Goal: Task Accomplishment & Management: Complete application form

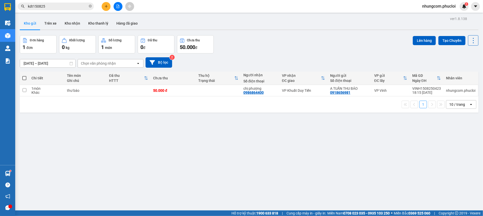
click at [104, 130] on div "ver 1.8.138 Kho gửi Trên xe Kho nhận Kho thanh [PERSON_NAME] đã giao Đơn hàng 1…" at bounding box center [249, 123] width 463 height 216
click at [89, 6] on icon "close-circle" at bounding box center [90, 6] width 3 height 3
click at [79, 6] on input "text" at bounding box center [58, 7] width 60 height 6
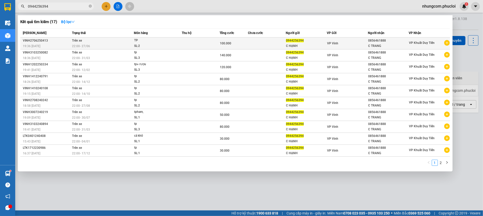
type input "0944256394"
click at [293, 46] on div "C HẠNH" at bounding box center [306, 45] width 41 height 5
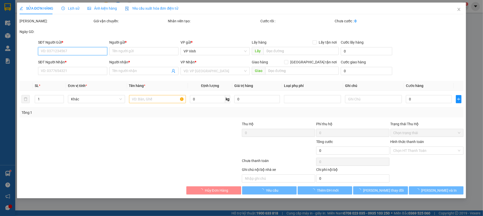
type input "0944256394"
type input "C HẠNH"
type input "0856461888"
type input "C TRANG"
type input "100.000"
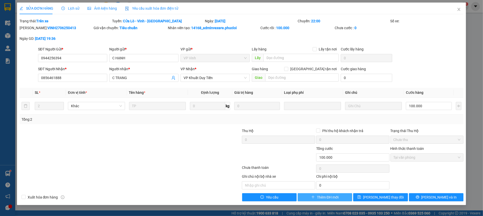
click at [318, 197] on span "Thêm ĐH mới" at bounding box center [328, 197] width 22 height 6
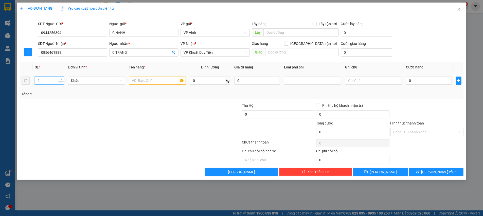
type input "2"
click at [62, 79] on icon "up" at bounding box center [61, 80] width 2 height 2
click at [138, 82] on input "text" at bounding box center [157, 81] width 57 height 8
type input "TP"
click at [410, 86] on td "0" at bounding box center [429, 80] width 50 height 17
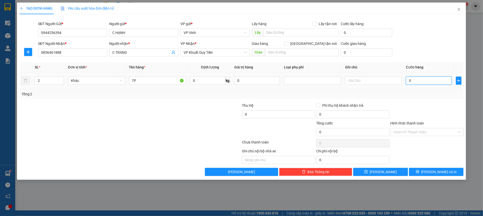
click at [416, 82] on input "0" at bounding box center [429, 81] width 46 height 8
click at [419, 80] on input "0" at bounding box center [429, 81] width 46 height 8
type input "09"
type input "9"
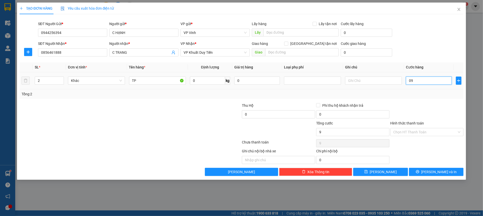
type input "090"
type input "90"
type input "90.000"
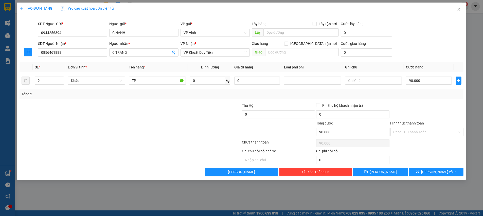
click at [420, 98] on div "Tổng: 2" at bounding box center [242, 94] width 444 height 10
click at [420, 134] on input "Hình thức thanh toán" at bounding box center [425, 132] width 64 height 8
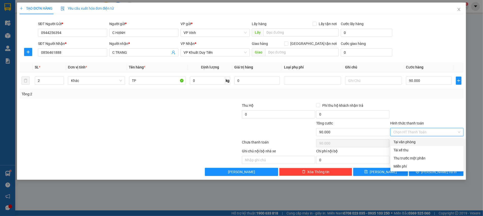
click at [416, 143] on div "Tại văn phòng" at bounding box center [426, 142] width 67 height 6
type input "0"
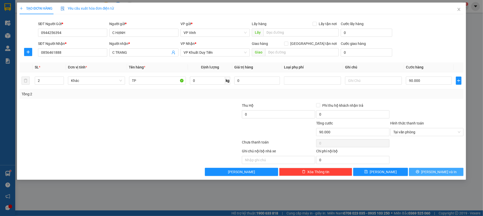
click at [425, 171] on button "[PERSON_NAME] và In" at bounding box center [436, 172] width 55 height 8
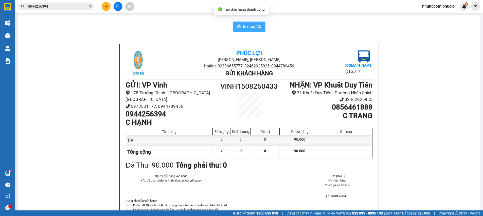
click at [243, 30] on span "In mẫu A5" at bounding box center [252, 26] width 18 height 6
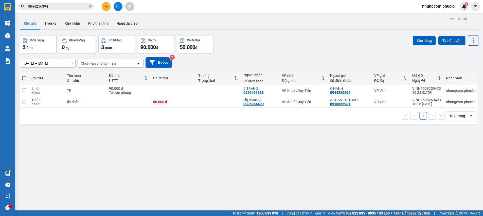
click at [96, 161] on div "ver 1.8.138 Kho gửi Trên xe Kho nhận Kho thanh [PERSON_NAME] đã giao Đơn hàng 2…" at bounding box center [249, 123] width 463 height 216
click at [87, 4] on input "0944256394" at bounding box center [58, 7] width 60 height 6
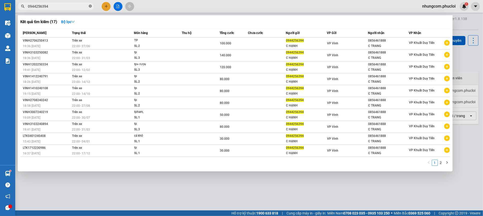
click at [90, 5] on icon "close-circle" at bounding box center [90, 6] width 3 height 3
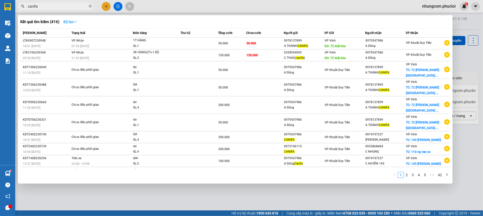
type input "canifa"
click at [73, 26] on button "Bộ lọc" at bounding box center [70, 22] width 22 height 8
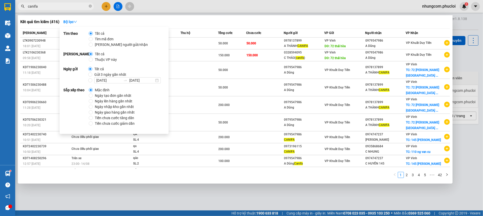
click at [109, 93] on span "Ngày tạo đơn gần nhất" at bounding box center [113, 96] width 41 height 6
click at [93, 94] on input "Ngày tạo đơn gần nhất" at bounding box center [91, 96] width 4 height 4
radio input "true"
radio input "false"
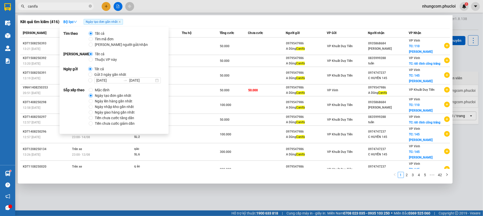
click at [181, 23] on div "Kết quả tìm kiếm ( 416 ) Bộ lọc Ngày tạo đơn gần nhất" at bounding box center [235, 22] width 430 height 8
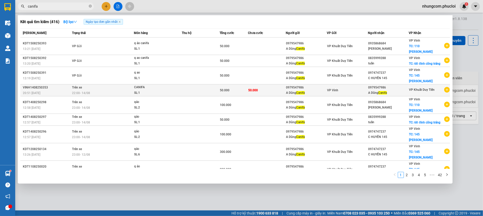
click at [289, 90] on div "A Dũng Canifa" at bounding box center [306, 92] width 41 height 5
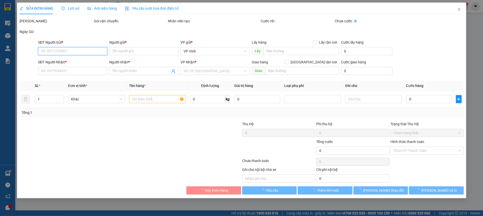
type input "0979547986"
type input "A Dũng Canifa"
type input "0979547986"
type input "A Dũng Canifa"
type input "50.000"
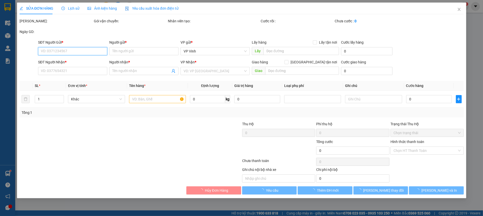
type input "50.000"
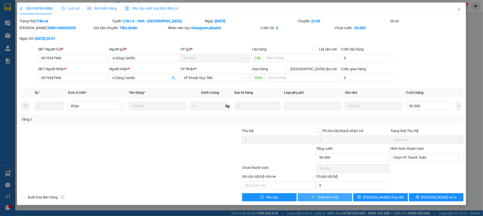
click at [320, 196] on span "Thêm ĐH mới" at bounding box center [328, 197] width 22 height 6
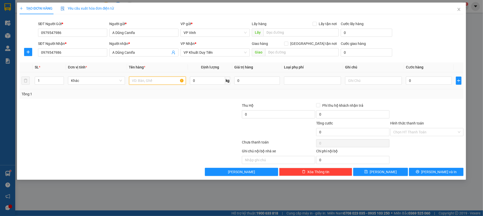
click at [160, 80] on input "text" at bounding box center [157, 81] width 57 height 8
type input "canifa"
click at [440, 79] on input "0" at bounding box center [429, 81] width 46 height 8
type input "5"
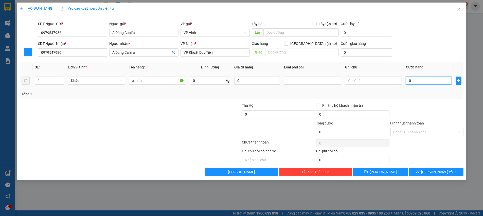
type input "5"
type input "50"
type input "50.000"
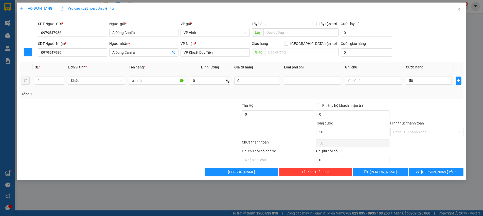
type input "50.000"
click at [434, 98] on div "Tổng: 1" at bounding box center [242, 94] width 444 height 10
click at [437, 173] on span "[PERSON_NAME] và In" at bounding box center [438, 172] width 35 height 6
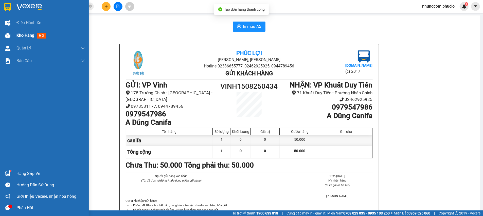
click at [10, 36] on img at bounding box center [7, 35] width 5 height 5
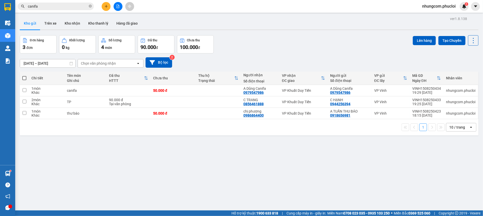
click at [259, 47] on div "Đơn hàng 3 đơn Khối lượng 0 kg Số lượng 4 món Đã thu 90.000 đ Chưa thu 100.000 …" at bounding box center [249, 44] width 459 height 18
click at [198, 154] on div "ver 1.8.138 Kho gửi Trên xe Kho nhận Kho thanh [PERSON_NAME] đã giao Đơn hàng 3…" at bounding box center [249, 123] width 463 height 216
click at [125, 177] on div "ver 1.8.138 Kho gửi Trên xe Kho nhận Kho thanh [PERSON_NAME] đã giao Đơn hàng 3…" at bounding box center [249, 123] width 463 height 216
click at [211, 185] on div "ver 1.8.138 Kho gửi Trên xe Kho nhận Kho thanh [PERSON_NAME] đã giao Đơn hàng 3…" at bounding box center [249, 123] width 463 height 216
